Goal: Navigation & Orientation: Find specific page/section

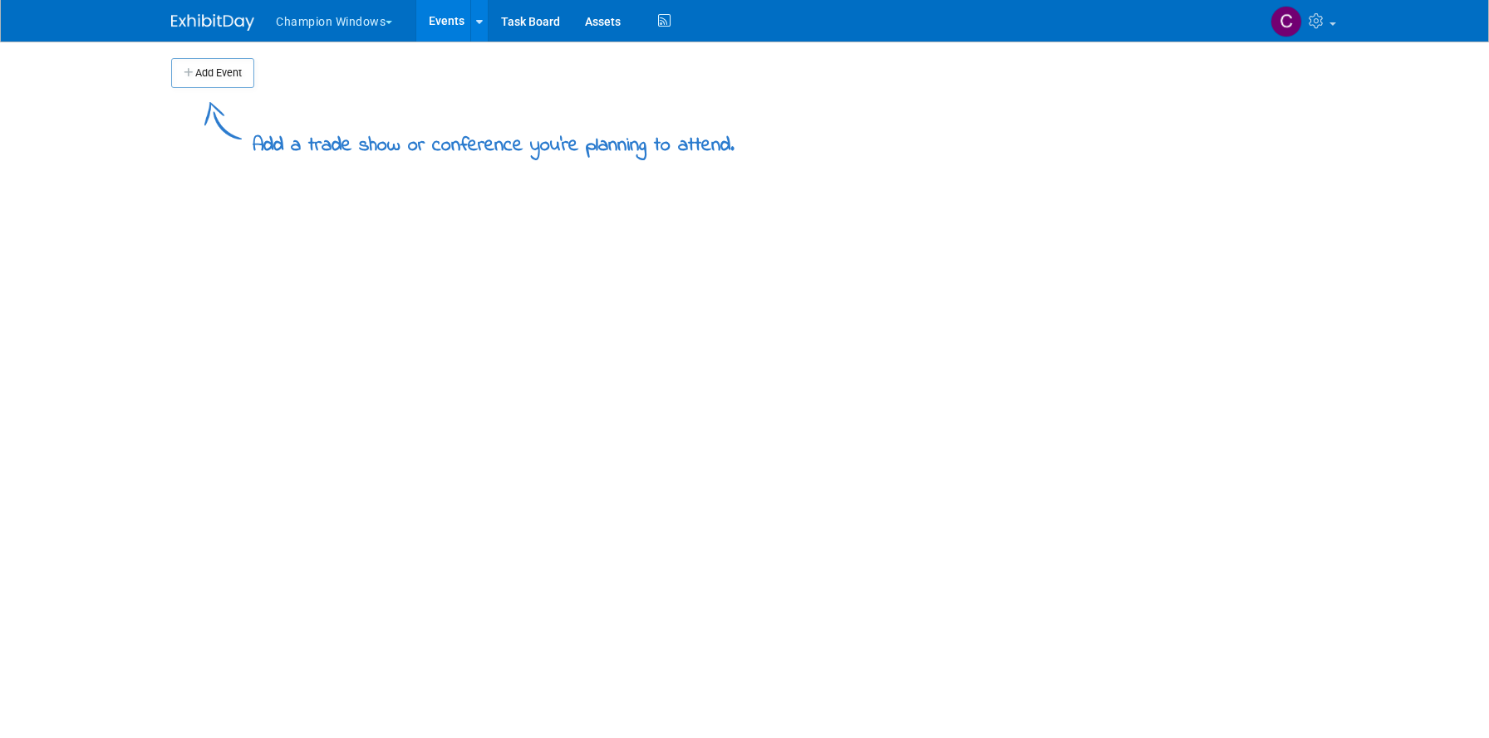
click at [392, 21] on span "button" at bounding box center [388, 22] width 7 height 3
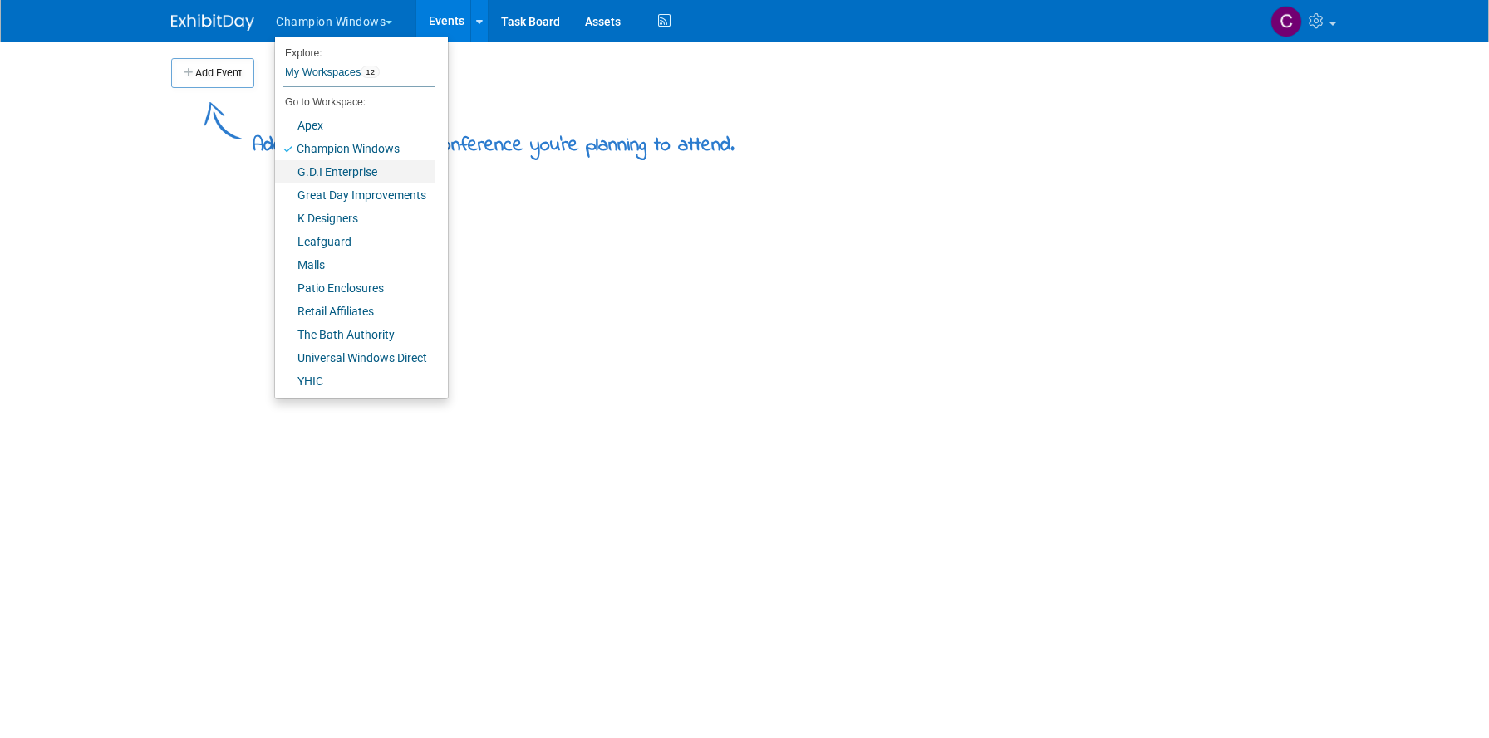
click at [326, 174] on link "G.D.I Enterprise" at bounding box center [355, 171] width 160 height 23
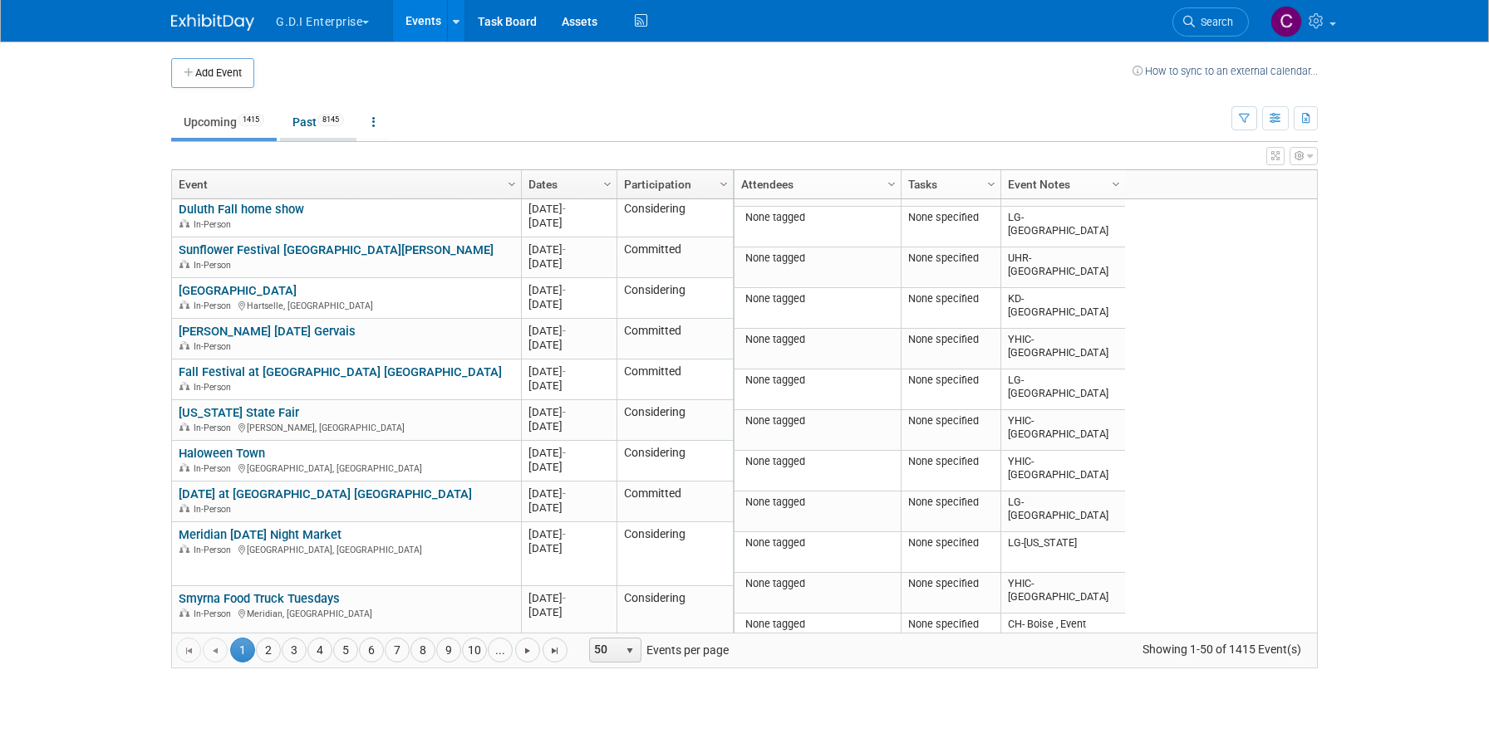
click at [315, 125] on link "Past 8145" at bounding box center [318, 122] width 76 height 32
